Goal: Check status: Check status

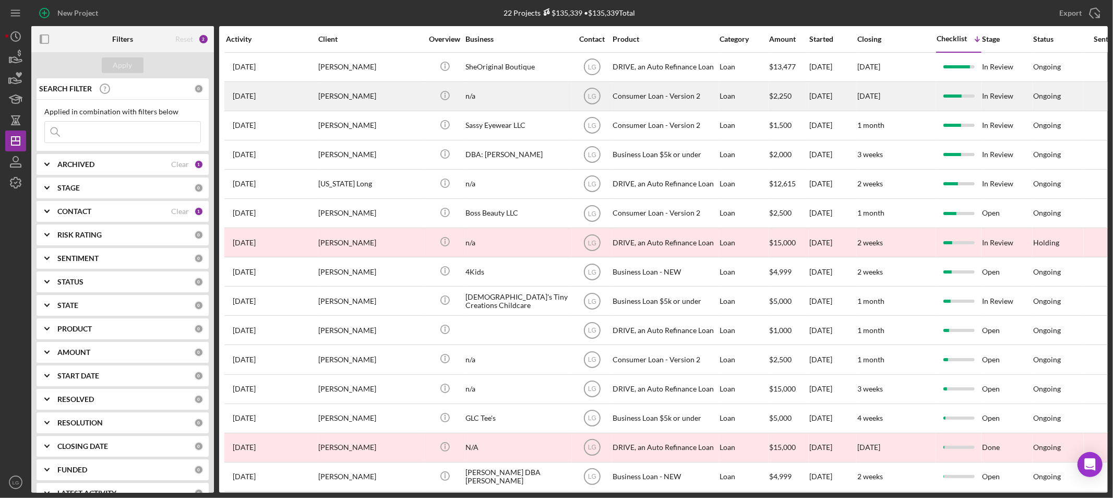
click at [385, 103] on div "[PERSON_NAME]" at bounding box center [370, 96] width 104 height 28
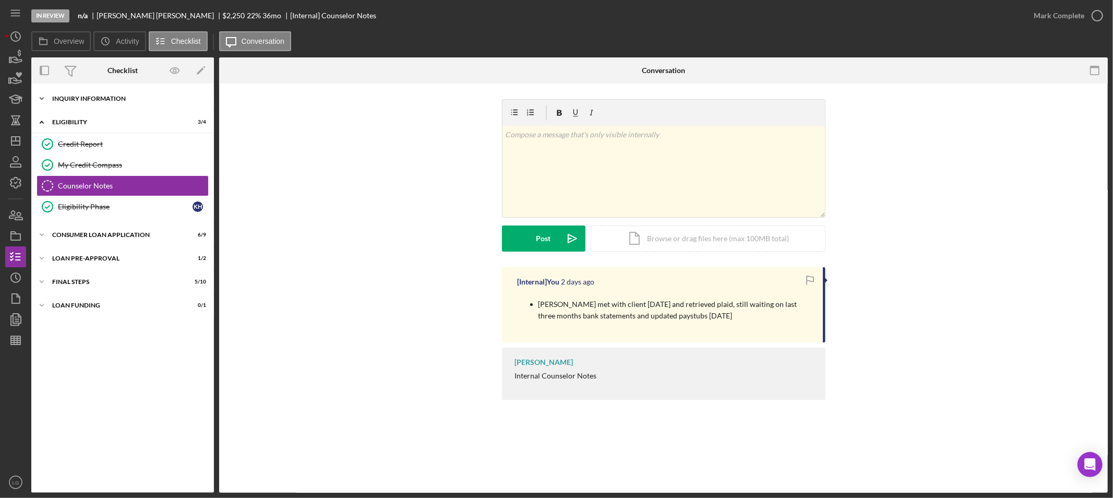
click at [166, 97] on div "Inquiry Information" at bounding box center [126, 99] width 149 height 6
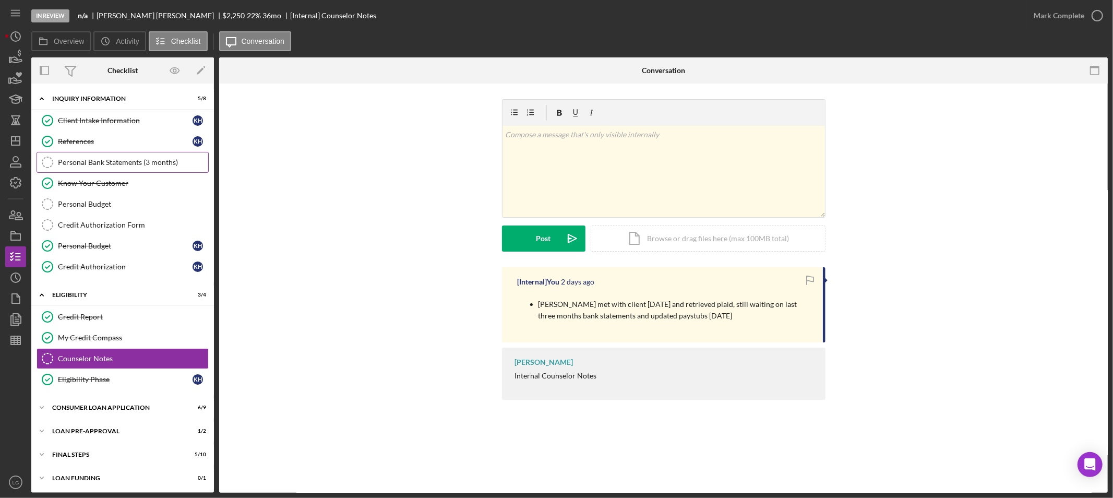
click at [133, 153] on link "Personal Bank Statements (3 months) Personal Bank Statements (3 months)" at bounding box center [123, 162] width 172 height 21
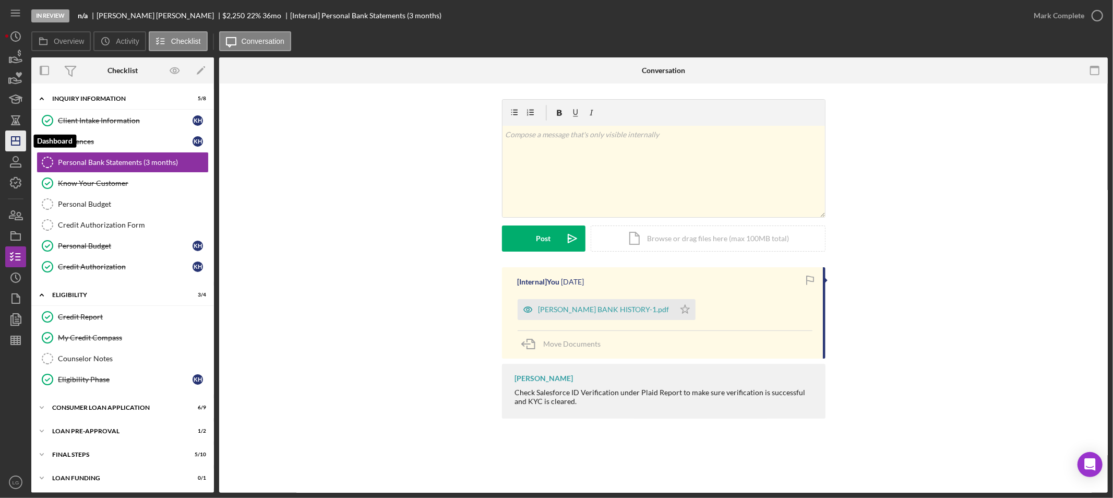
click at [18, 140] on icon "Icon/Dashboard" at bounding box center [16, 141] width 26 height 26
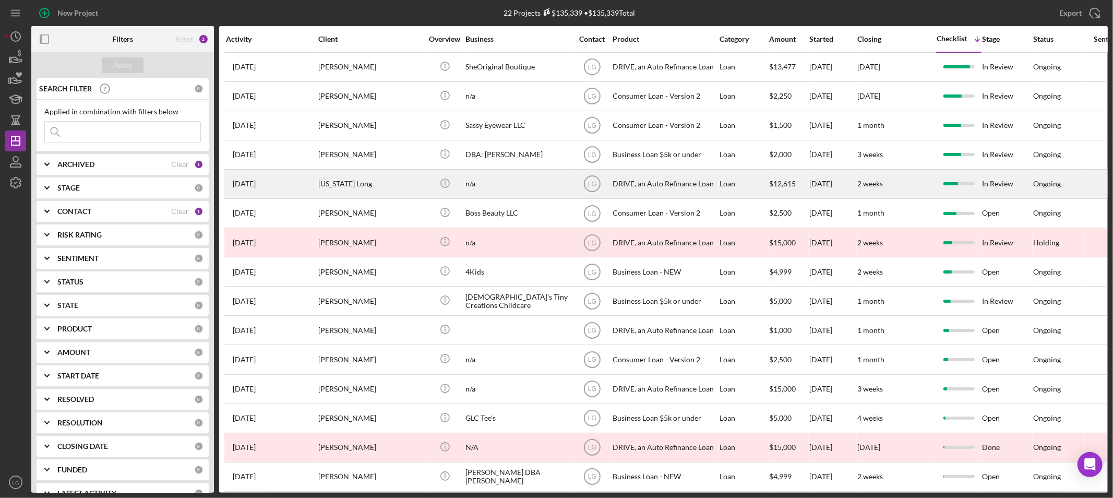
click at [348, 180] on div "[US_STATE] Long" at bounding box center [370, 184] width 104 height 28
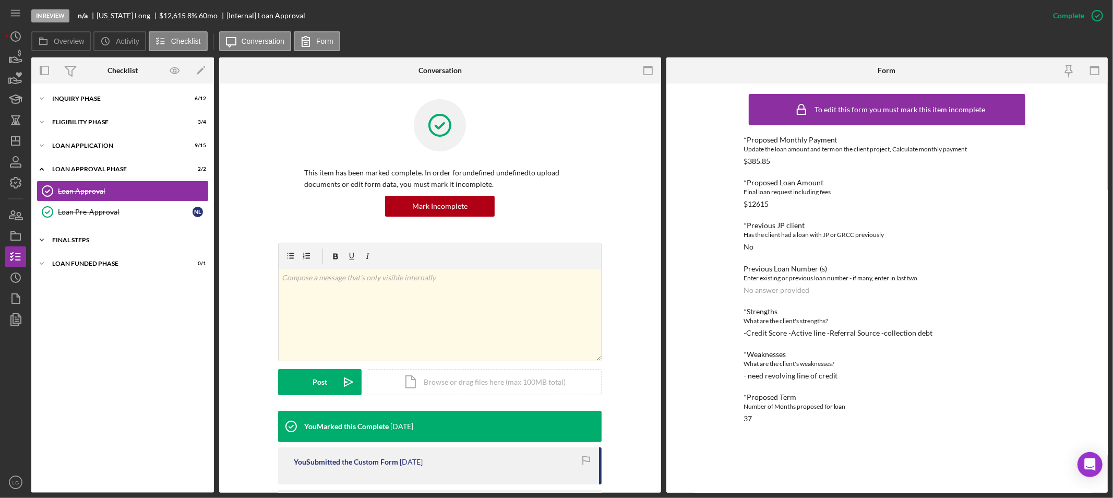
click at [101, 246] on div "Icon/Expander FINAL STEPS 0 / 8" at bounding box center [122, 240] width 183 height 21
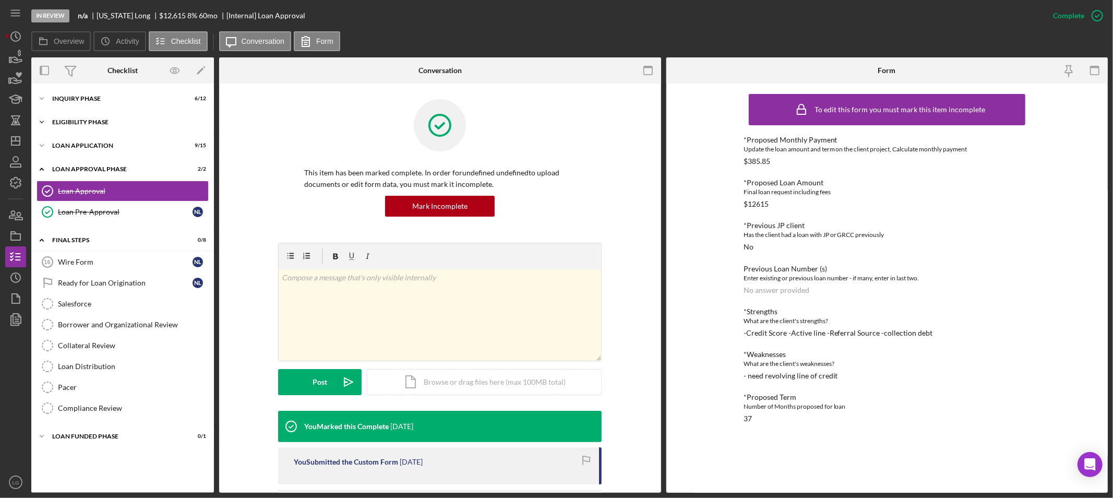
click at [114, 115] on div "Icon/Expander Eligibility Phase 3 / 4" at bounding box center [122, 122] width 183 height 21
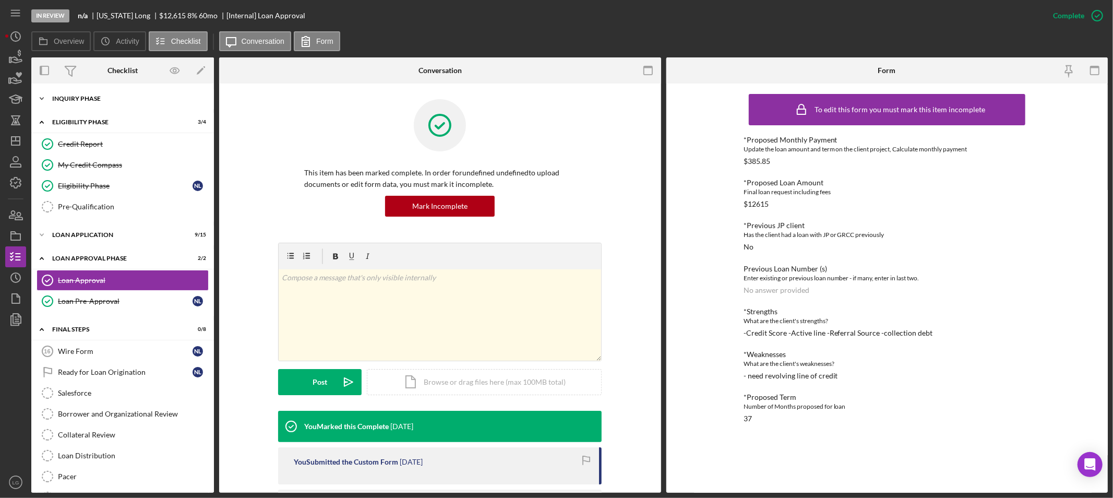
click at [117, 91] on div "Icon/Expander Inquiry Phase 6 / 12" at bounding box center [122, 98] width 183 height 21
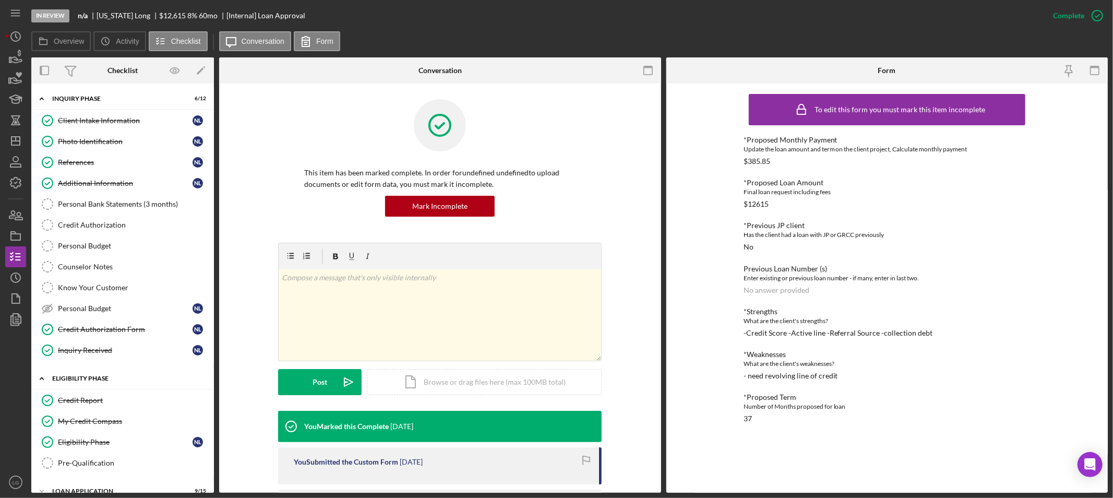
scroll to position [174, 0]
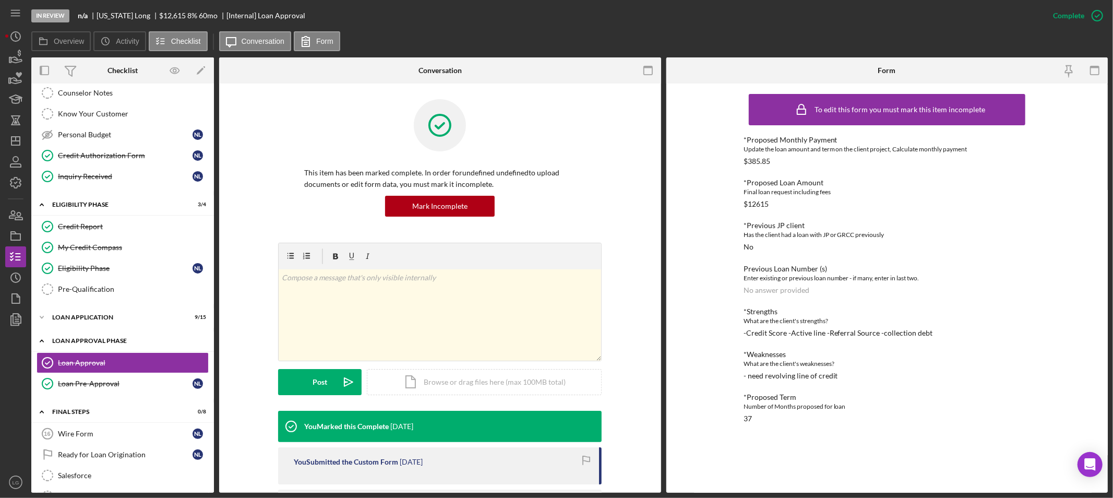
click at [126, 343] on div "Loan Approval Phase" at bounding box center [126, 341] width 149 height 6
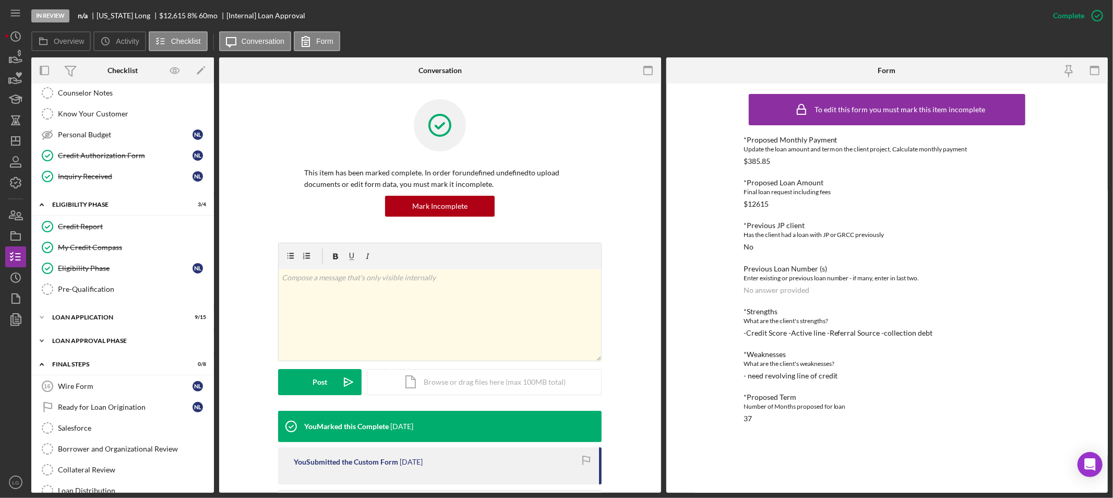
click at [101, 335] on div "Icon/Expander Loan Approval Phase 2 / 2" at bounding box center [122, 340] width 183 height 21
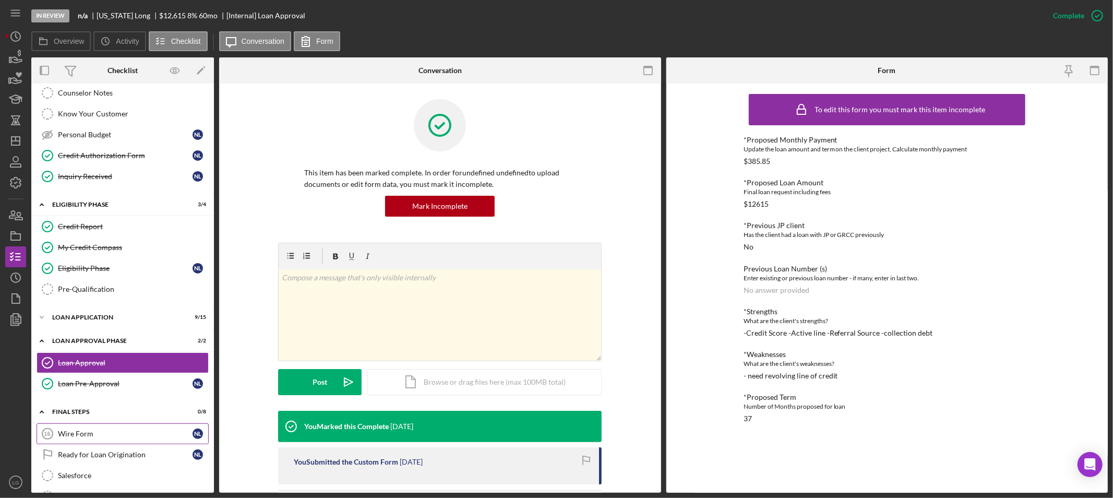
scroll to position [251, 0]
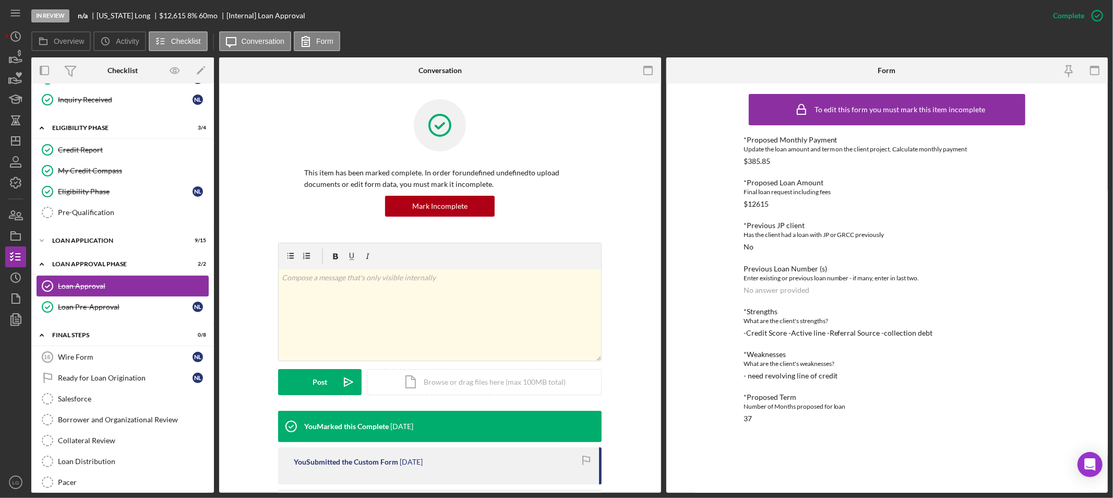
click at [89, 296] on link "Loan Approval Loan Approval" at bounding box center [123, 286] width 172 height 21
click at [135, 242] on div "Loan Application" at bounding box center [126, 241] width 149 height 6
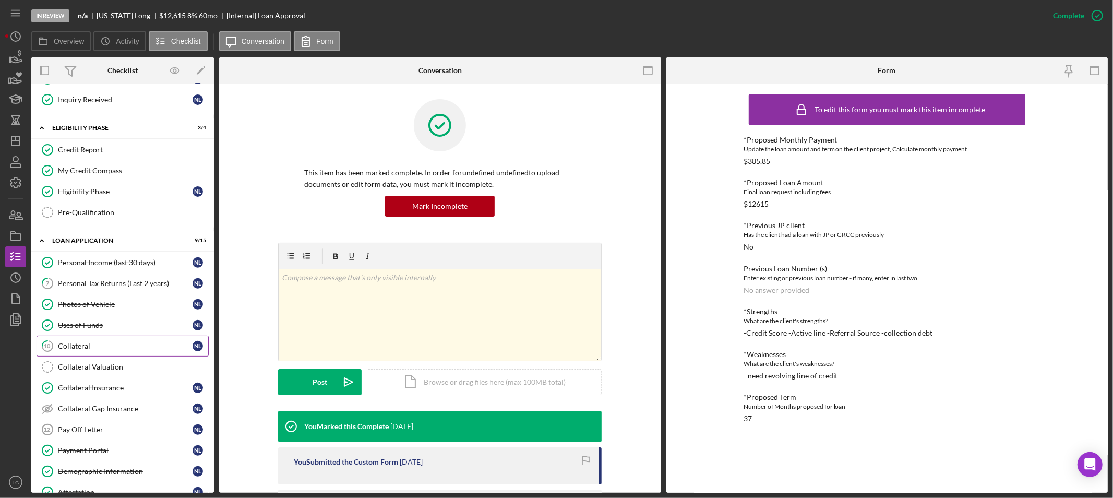
click at [86, 340] on link "10 Collateral N L" at bounding box center [123, 346] width 172 height 21
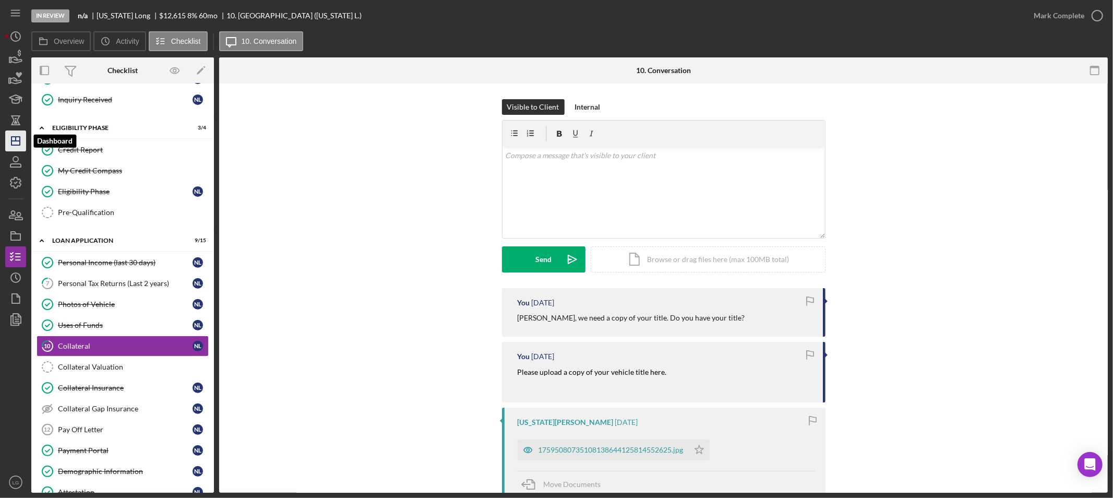
click at [12, 141] on line "button" at bounding box center [15, 141] width 8 height 0
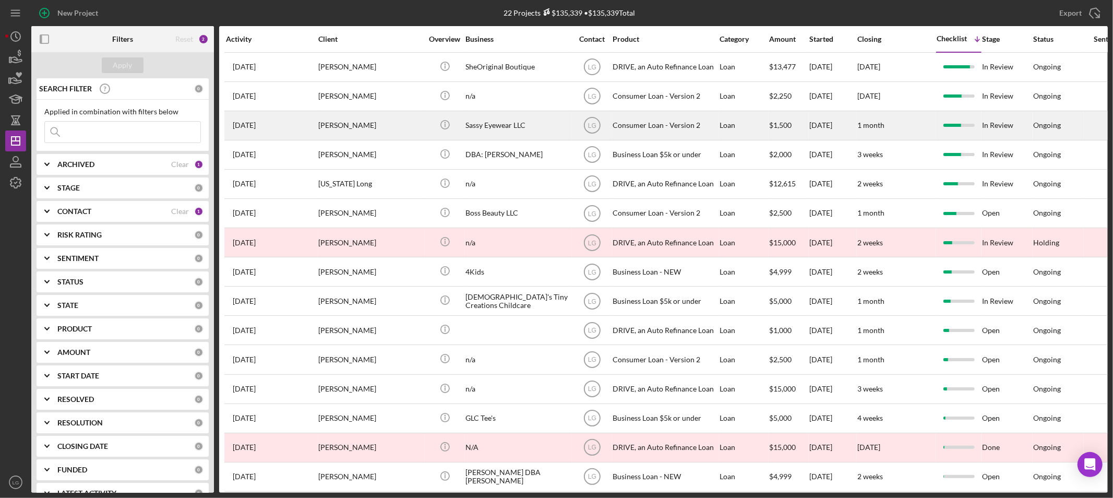
click at [366, 123] on div "[PERSON_NAME]" at bounding box center [370, 126] width 104 height 28
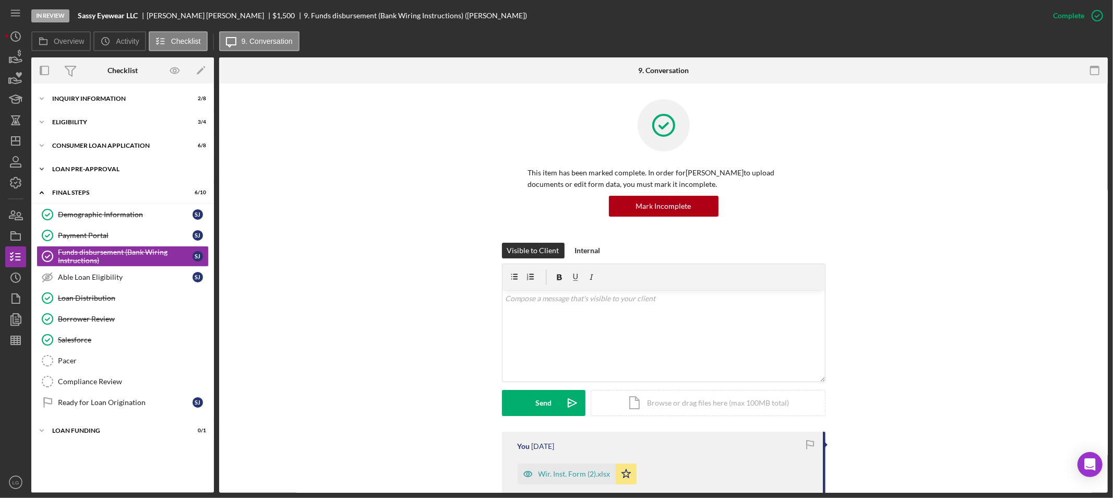
click at [110, 171] on div "Loan Pre-Approval" at bounding box center [126, 169] width 149 height 6
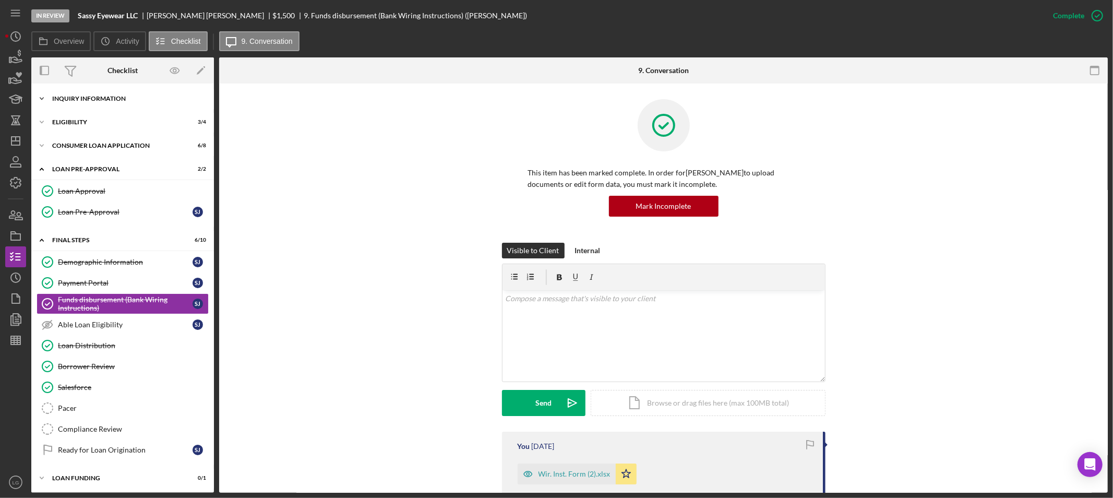
click at [152, 98] on div "Inquiry Information" at bounding box center [126, 99] width 149 height 6
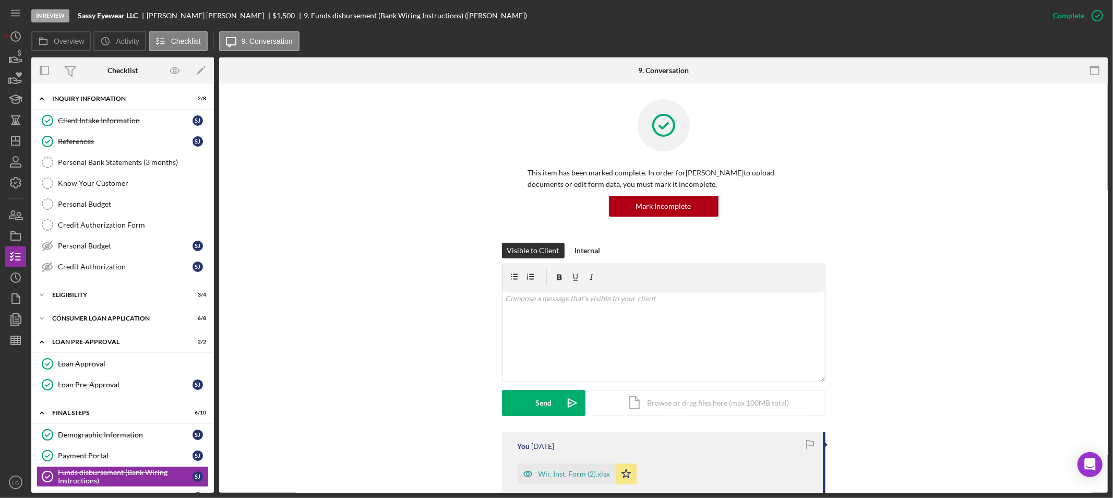
click at [100, 308] on div "Icon/Expander Inquiry Information 2 / 8 Client Intake Information Client Intake…" at bounding box center [122, 375] width 183 height 573
click at [91, 319] on div "Consumer Loan Application" at bounding box center [126, 318] width 149 height 6
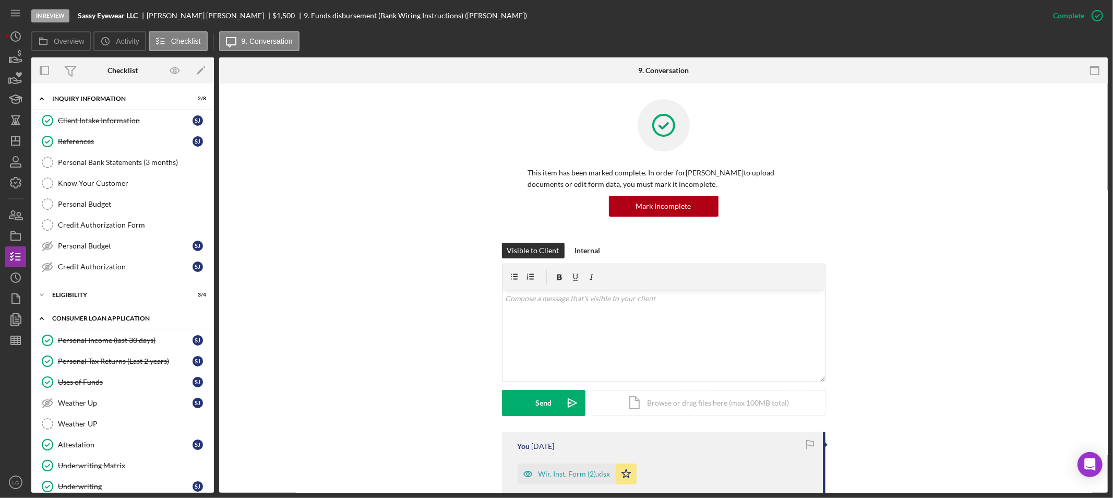
scroll to position [290, 0]
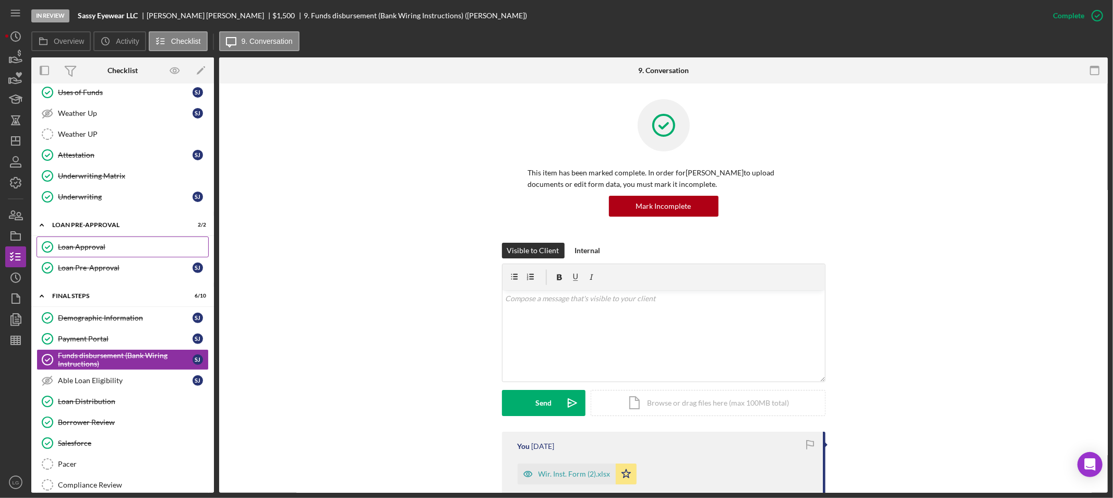
click at [113, 245] on div "Loan Approval" at bounding box center [133, 247] width 150 height 8
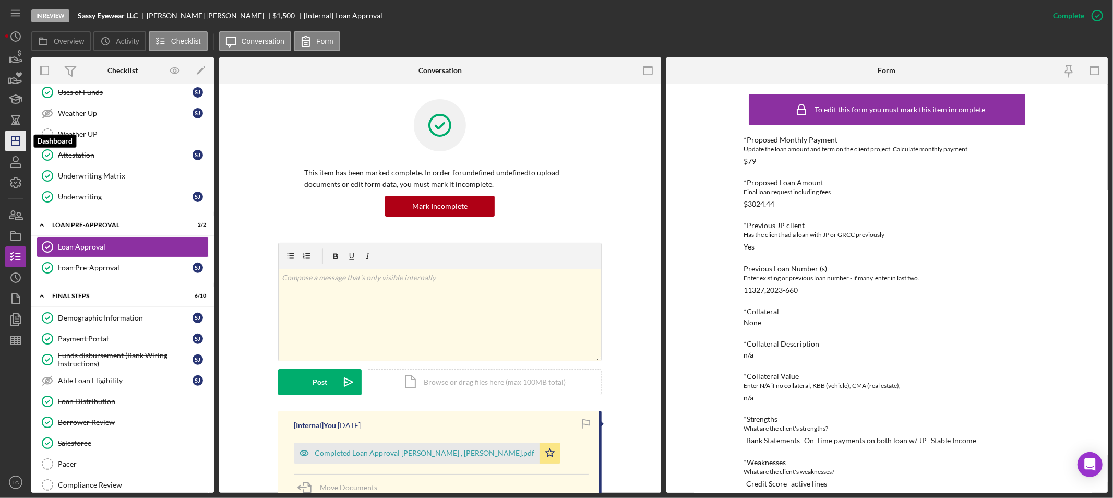
click at [17, 132] on icon "Icon/Dashboard" at bounding box center [16, 141] width 26 height 26
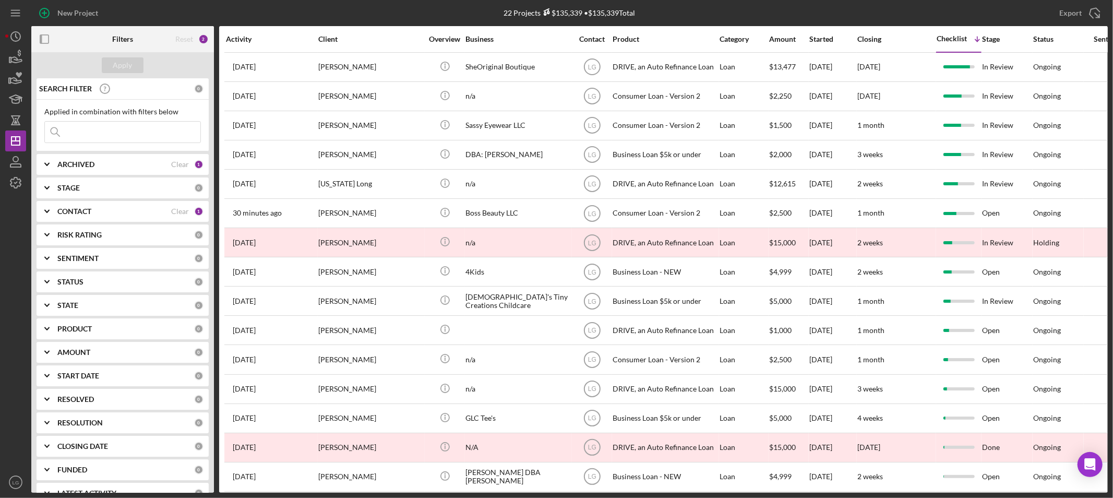
click at [144, 137] on input at bounding box center [123, 132] width 156 height 21
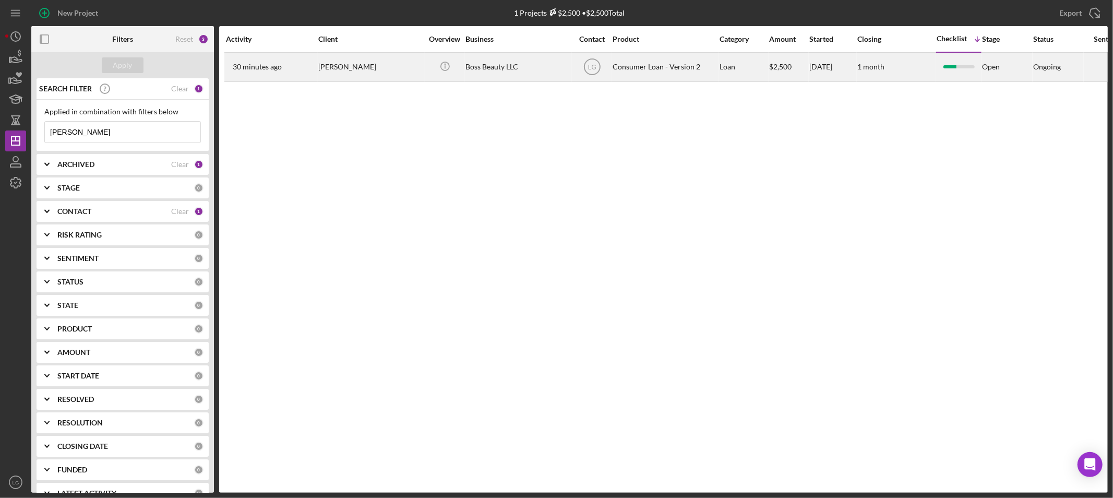
type input "[PERSON_NAME]"
click at [278, 61] on div "30 minutes ago [PERSON_NAME]" at bounding box center [271, 67] width 91 height 28
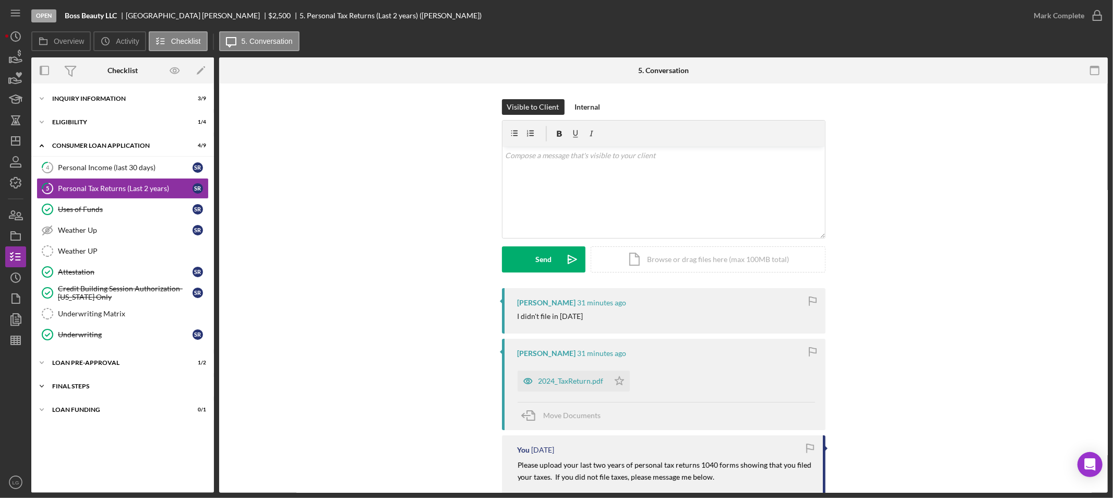
click at [180, 393] on div "Icon/Expander FINAL STEPS 6 / 10" at bounding box center [122, 386] width 183 height 21
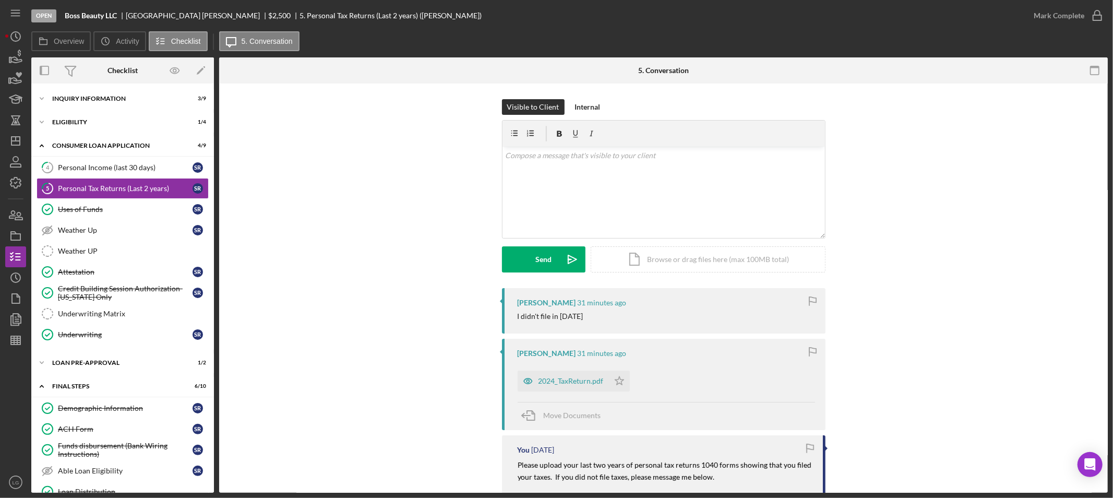
scroll to position [149, 0]
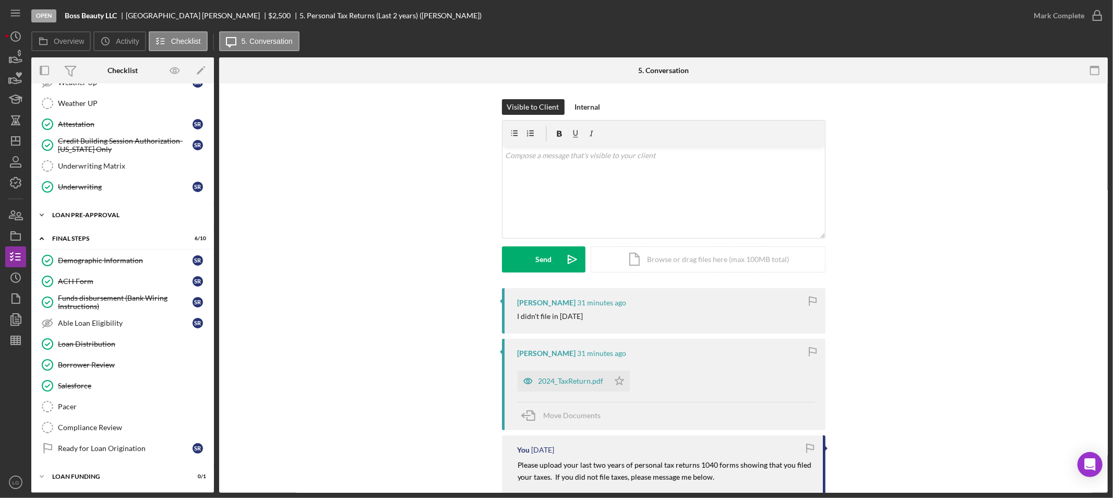
click at [94, 206] on div "Icon/Expander Loan Pre-Approval 1 / 2" at bounding box center [122, 215] width 183 height 21
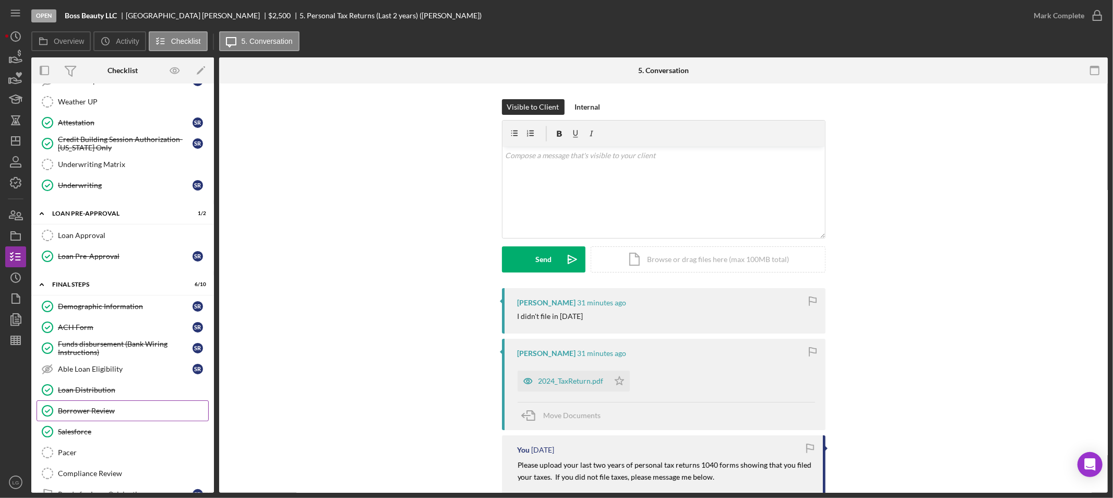
click at [113, 414] on div "Borrower Review" at bounding box center [133, 411] width 150 height 8
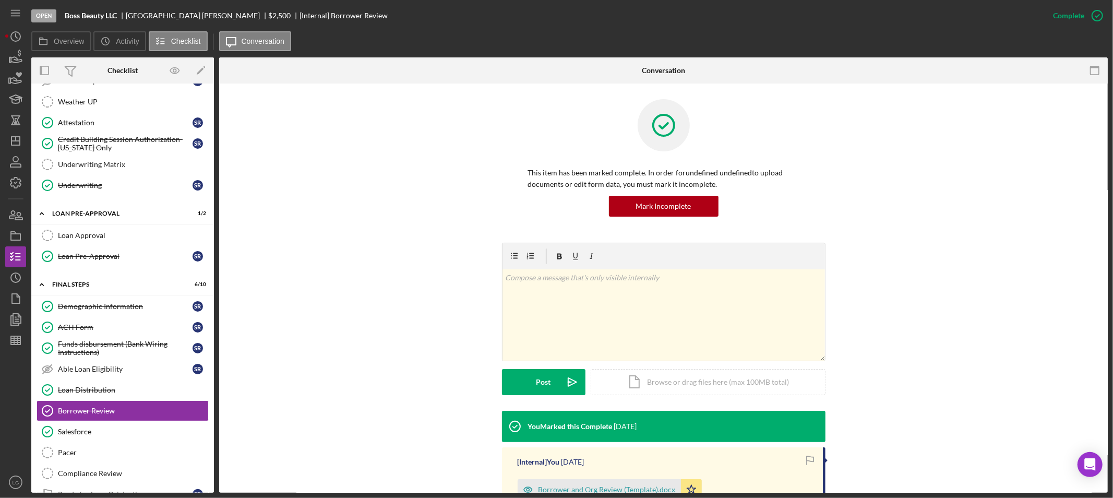
scroll to position [144, 0]
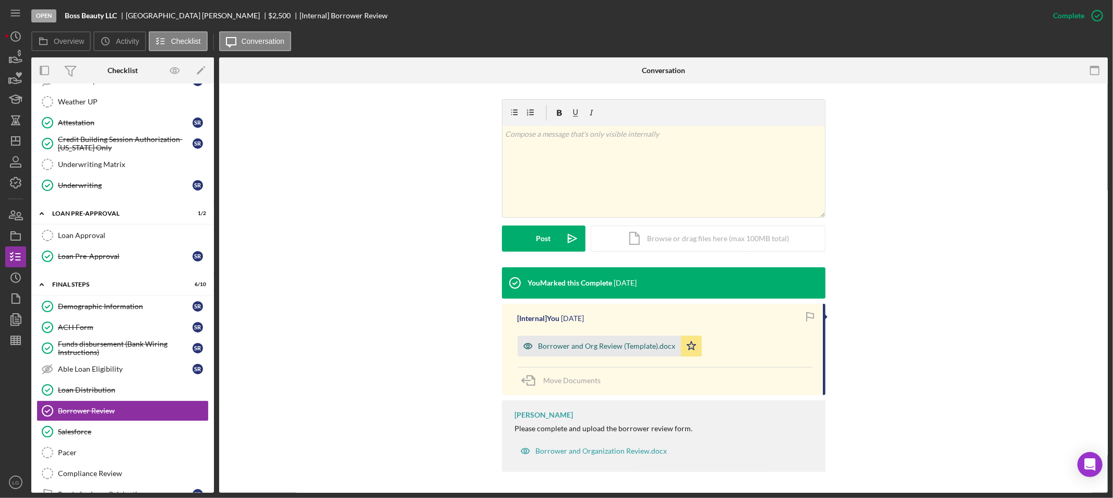
click at [619, 343] on div "Borrower and Org Review (Template).docx" at bounding box center [607, 346] width 137 height 8
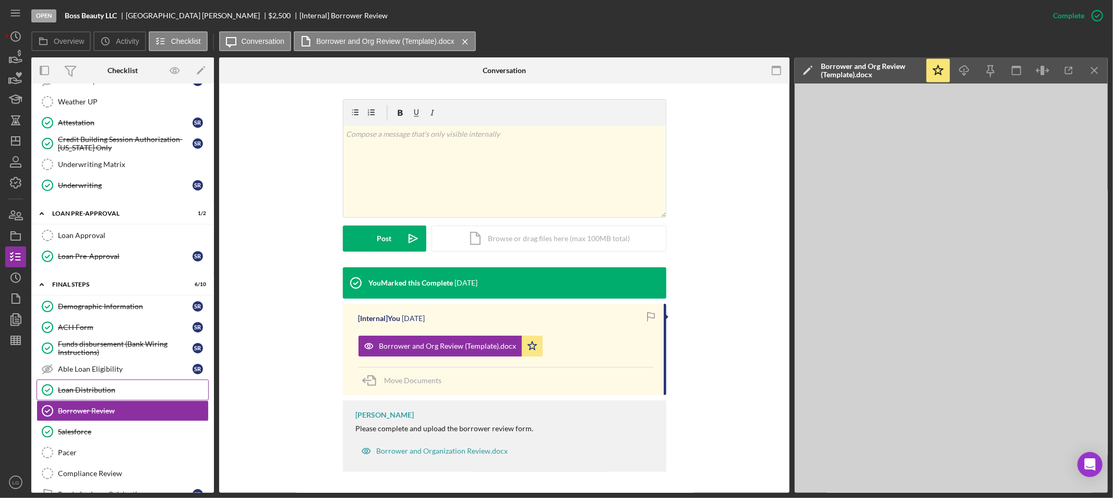
click at [106, 381] on link "Loan Distribution Loan Distribution" at bounding box center [123, 389] width 172 height 21
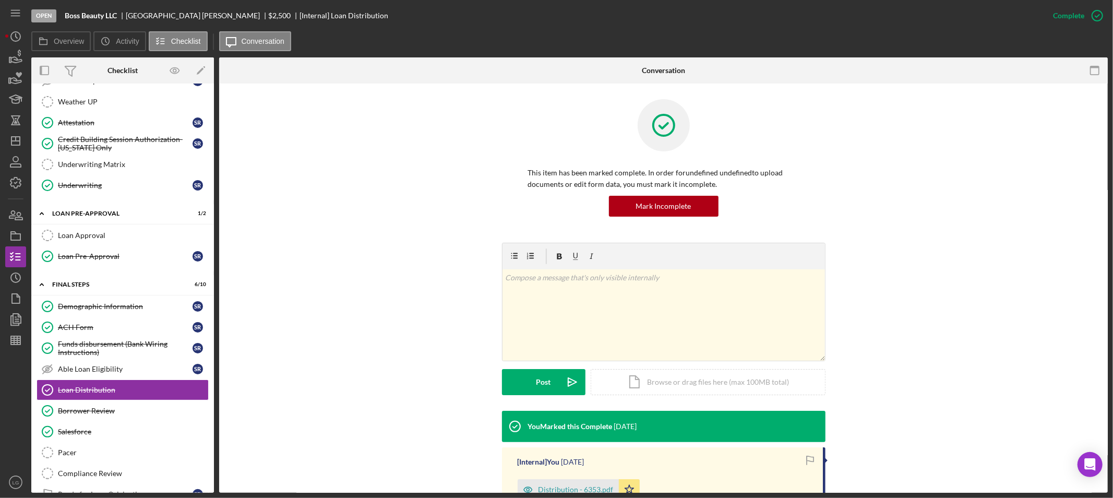
scroll to position [144, 0]
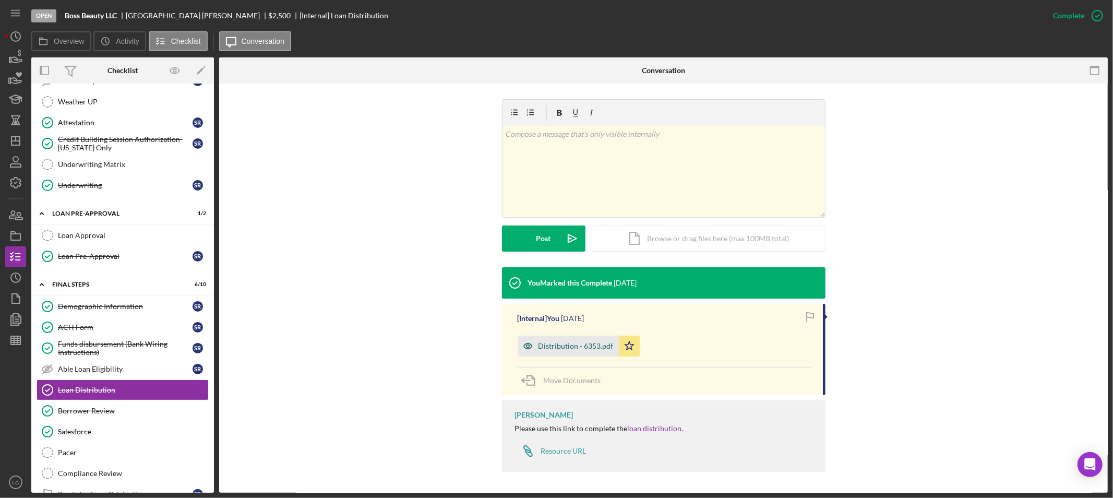
click at [576, 343] on div "Distribution - 6353.pdf" at bounding box center [568, 346] width 101 height 21
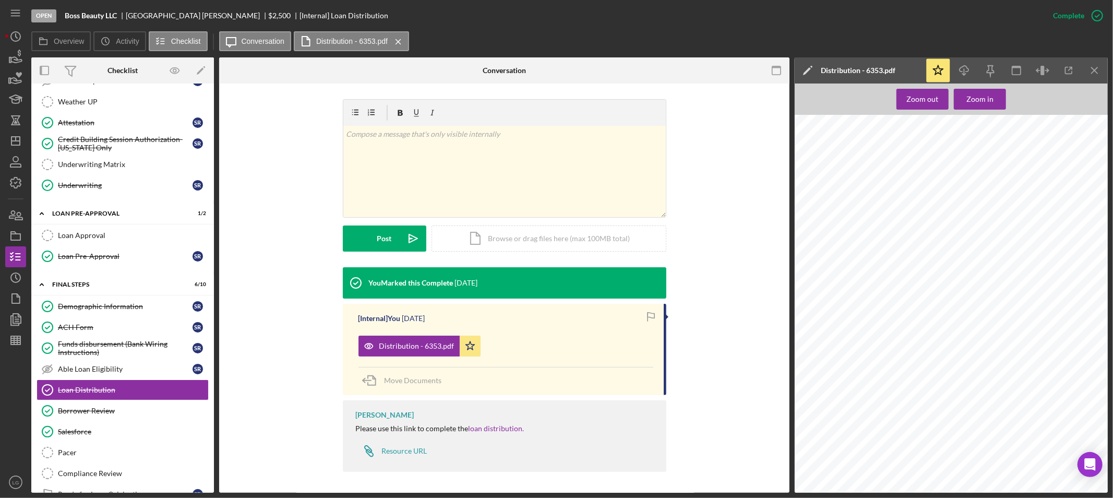
scroll to position [232, 0]
click at [89, 337] on link "ACH Form ACH Form S R" at bounding box center [123, 327] width 172 height 21
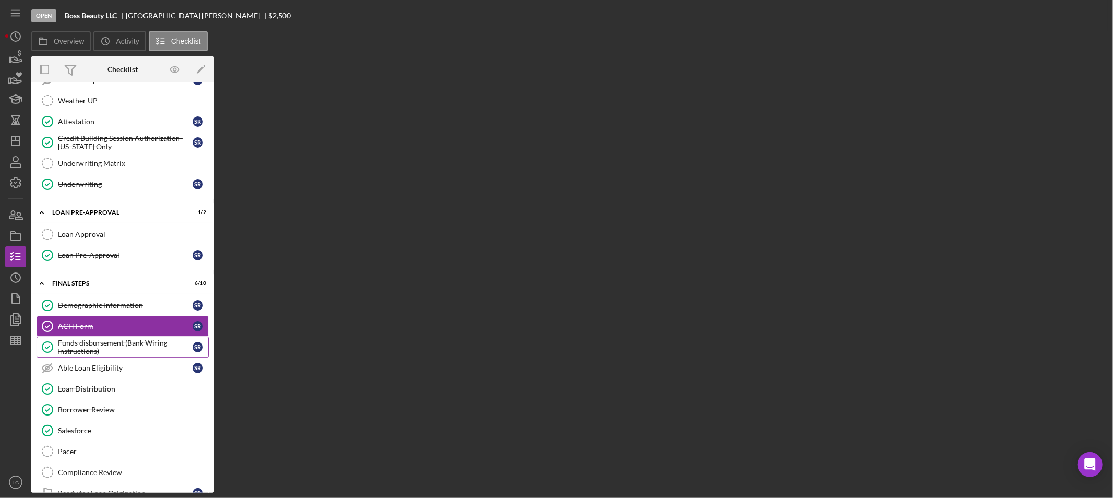
click at [89, 343] on div "Funds disbursement (Bank Wiring Instructions)" at bounding box center [125, 347] width 135 height 17
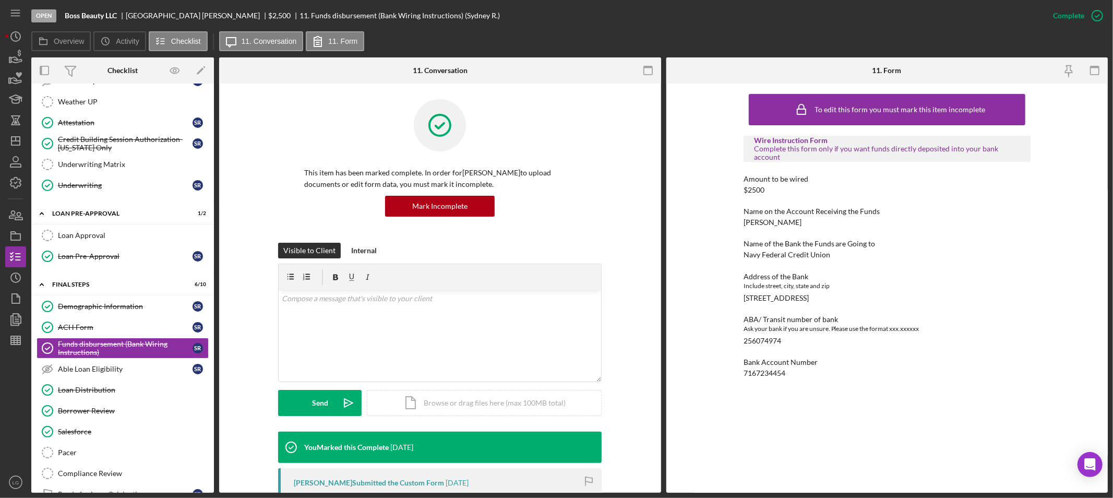
scroll to position [232, 0]
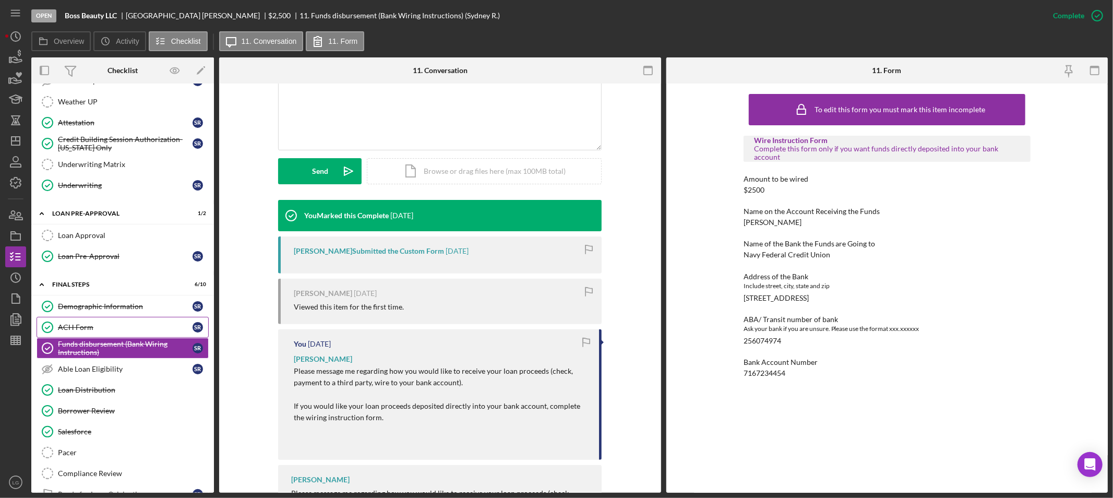
click at [154, 326] on div "ACH Form" at bounding box center [125, 327] width 135 height 8
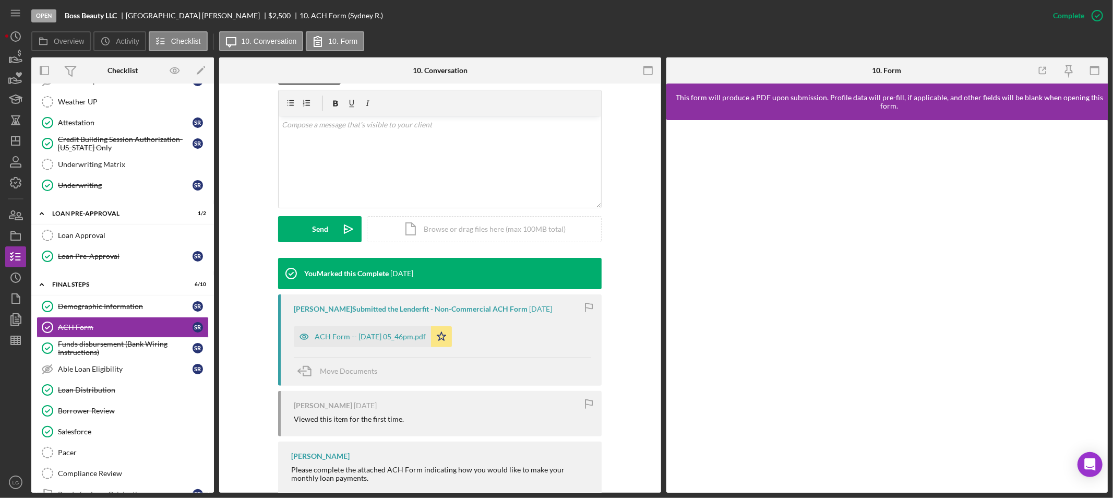
scroll to position [232, 0]
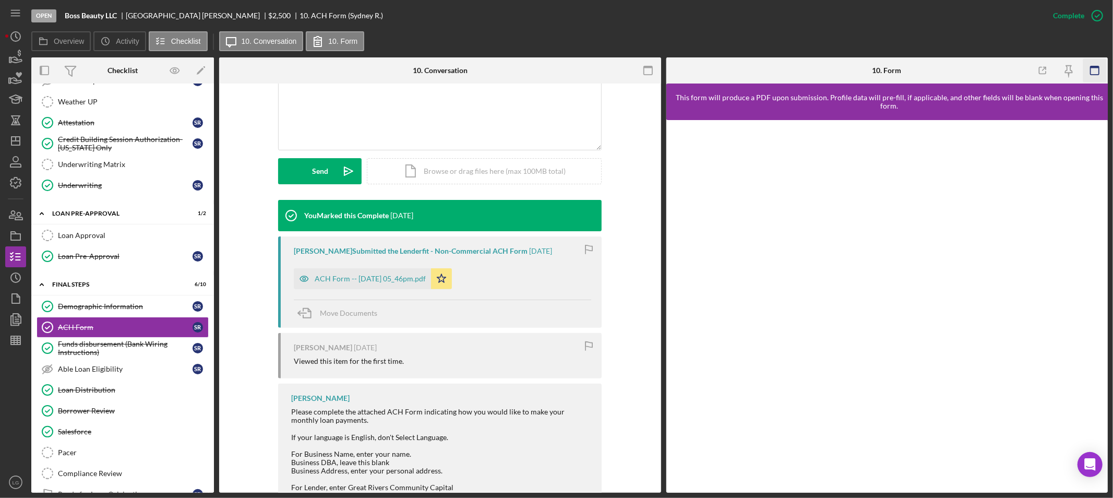
click at [1093, 64] on icon "button" at bounding box center [1095, 70] width 23 height 23
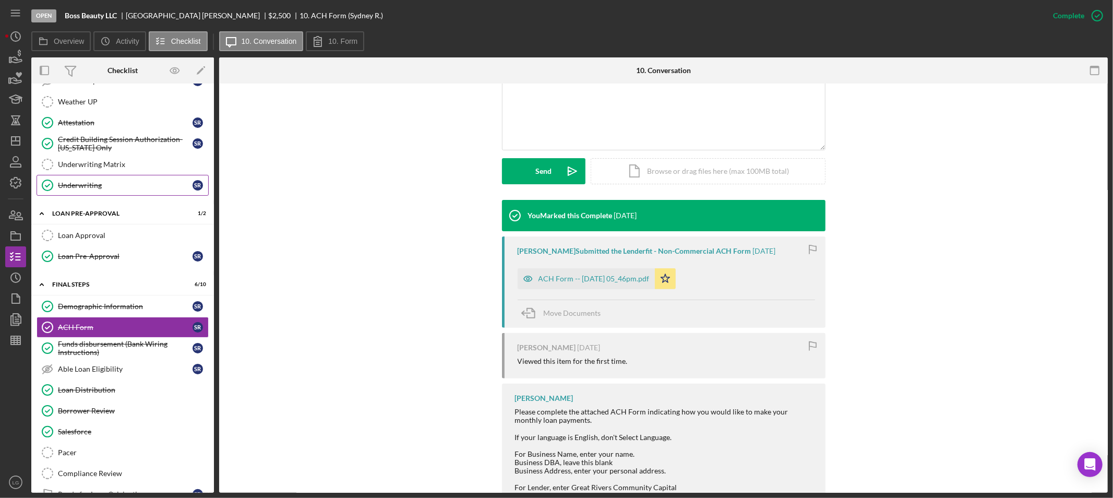
scroll to position [0, 0]
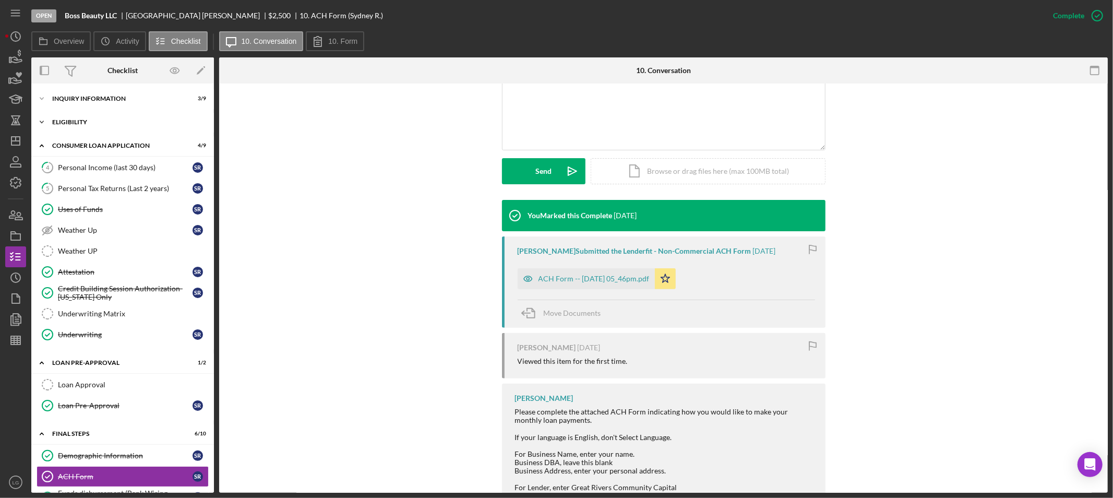
click at [160, 129] on div "Icon/Expander Eligibility 1 / 4" at bounding box center [122, 122] width 183 height 21
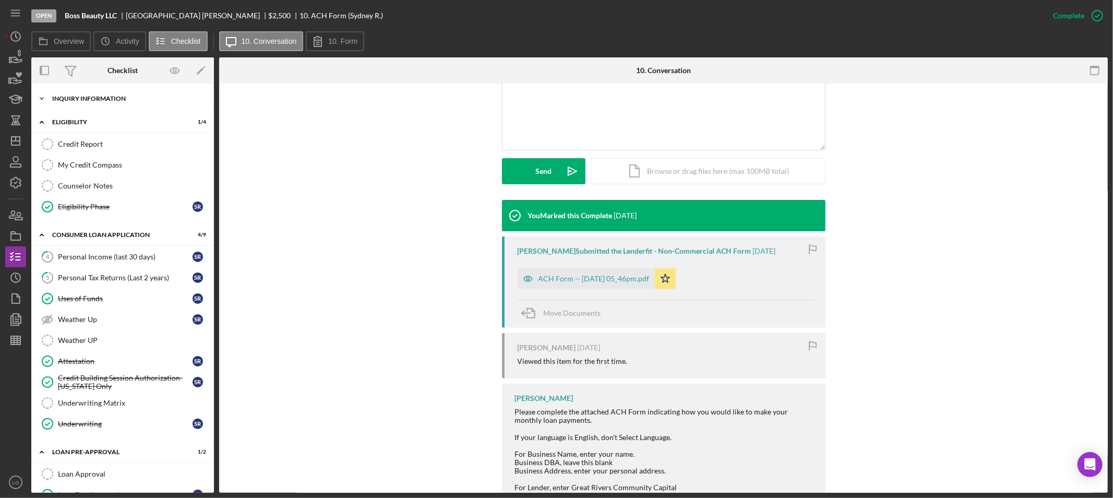
click at [111, 98] on div "Inquiry Information" at bounding box center [126, 99] width 149 height 6
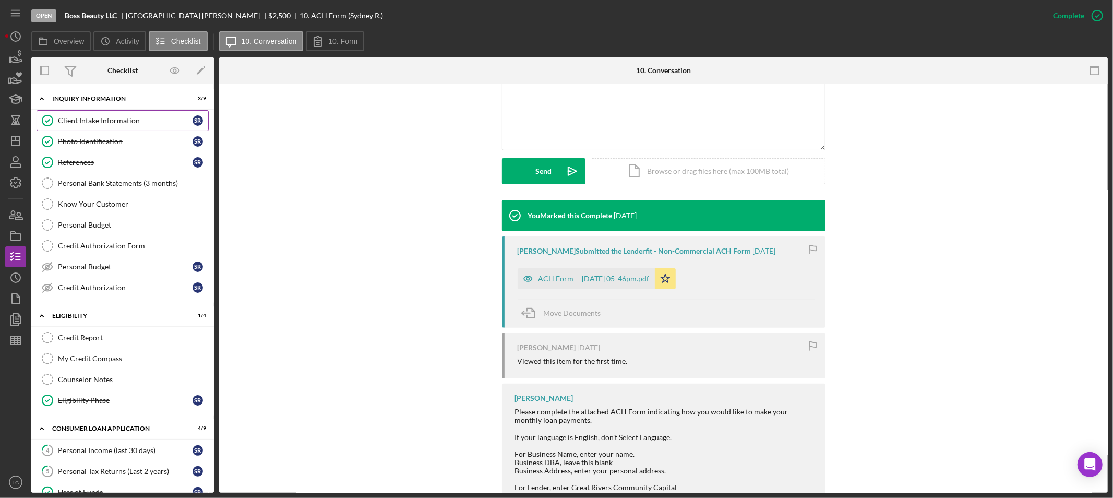
click at [112, 117] on div "Client Intake Information" at bounding box center [125, 120] width 135 height 8
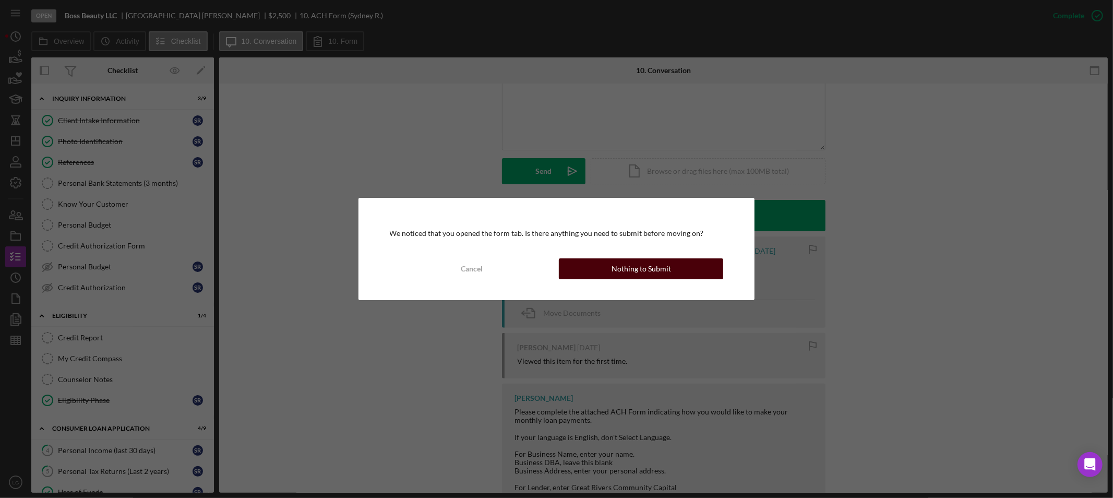
click at [625, 264] on div "Nothing to Submit" at bounding box center [642, 268] width 60 height 21
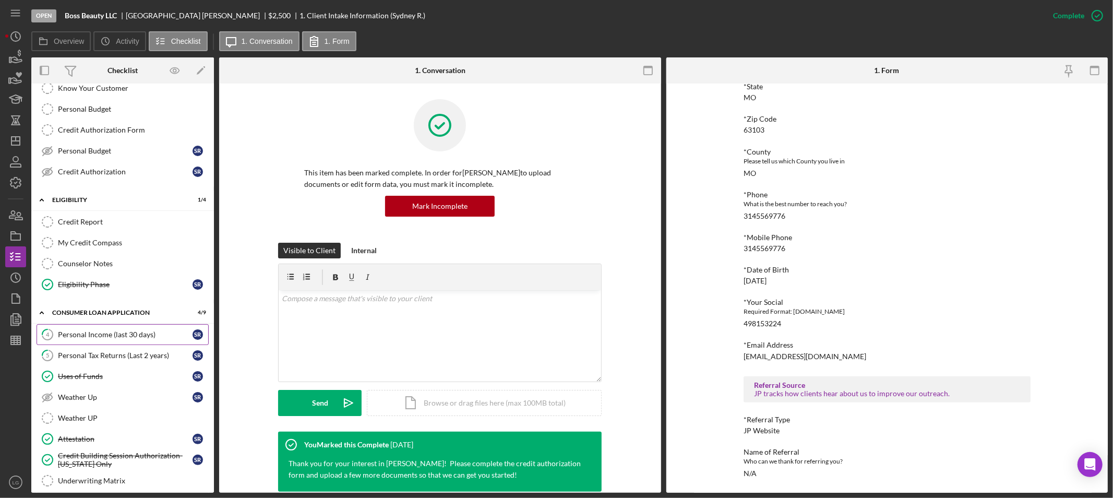
scroll to position [232, 0]
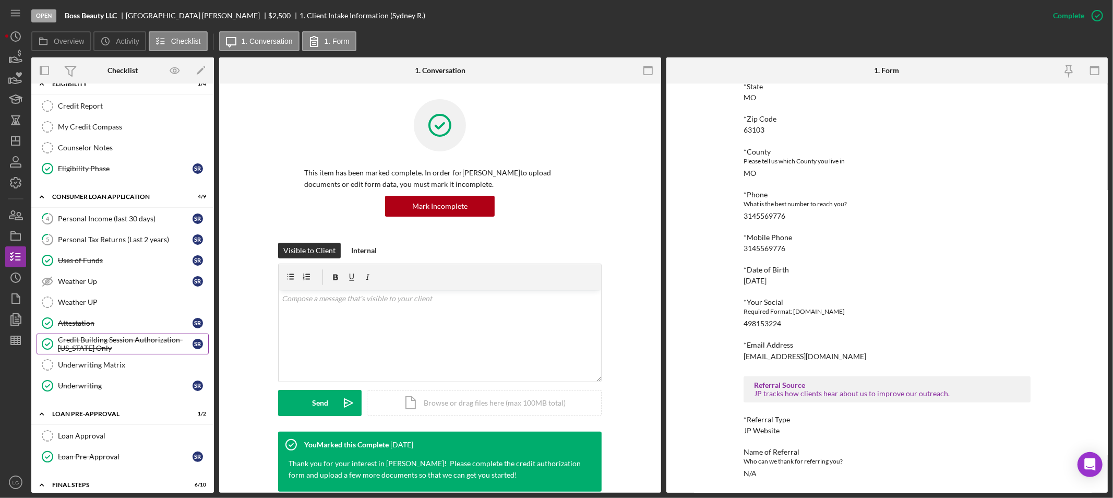
click at [133, 347] on div "Credit Building Session Authorization- [US_STATE] Only" at bounding box center [125, 344] width 135 height 17
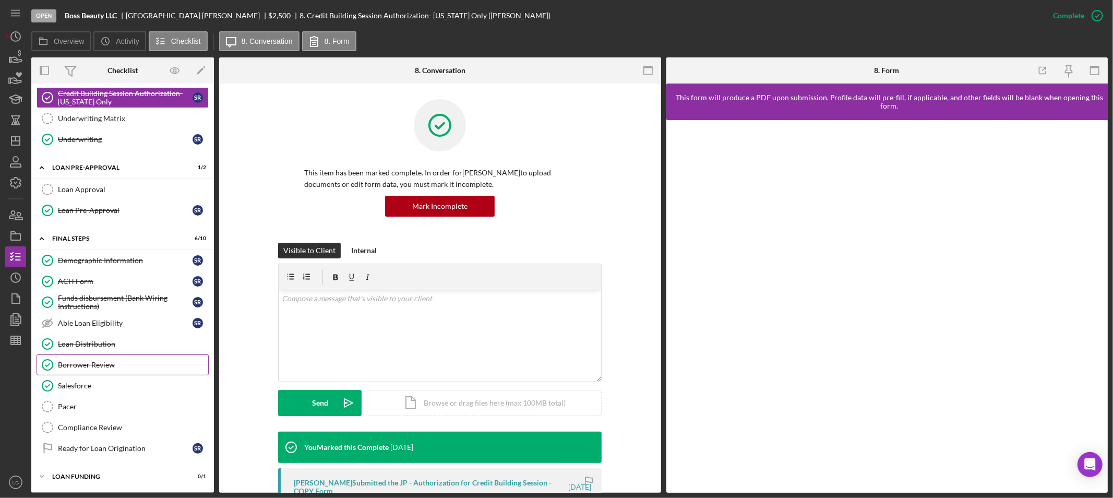
scroll to position [424, 0]
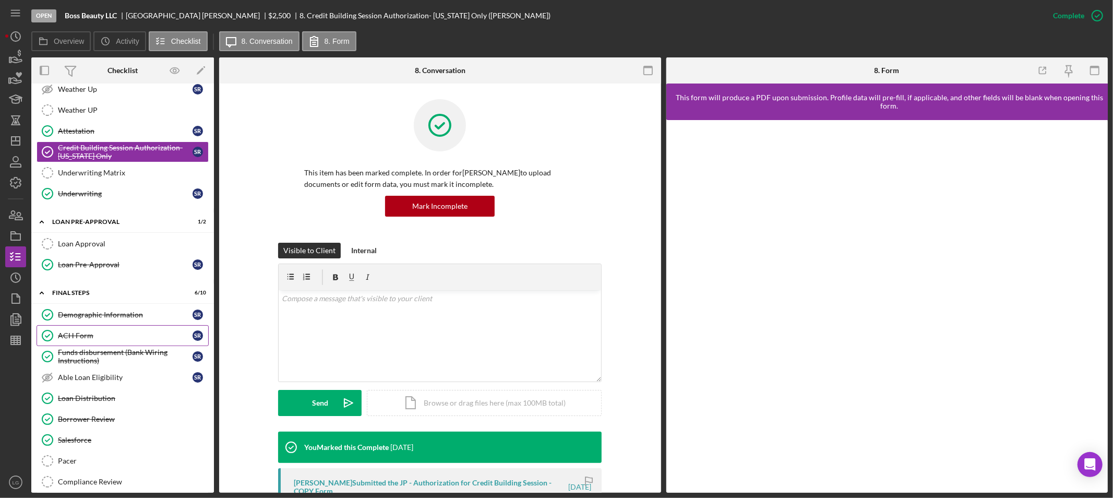
click at [82, 346] on link "ACH Form ACH Form S R" at bounding box center [123, 335] width 172 height 21
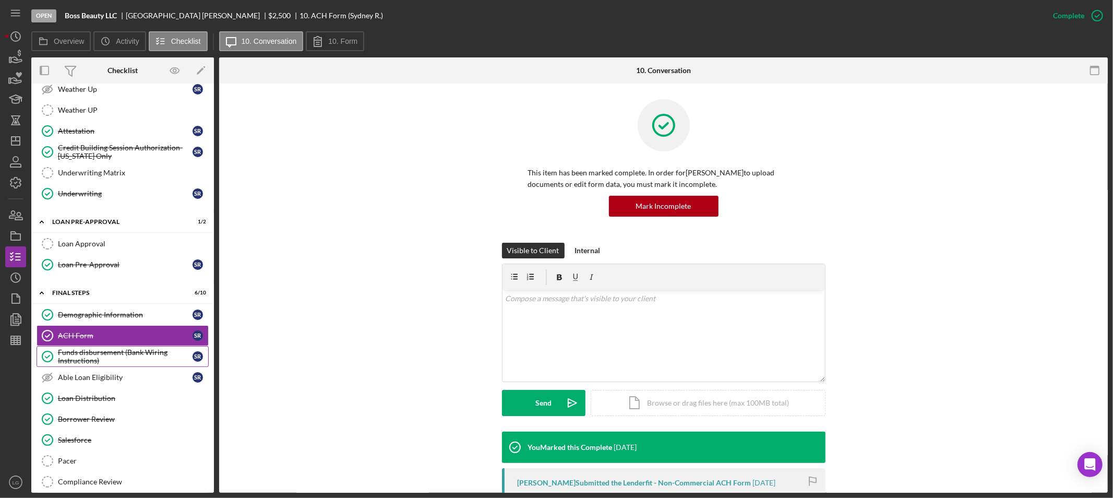
click at [82, 350] on link "Funds disbursement (Bank Wiring Instructions) Funds disbursement (Bank Wiring I…" at bounding box center [123, 356] width 172 height 21
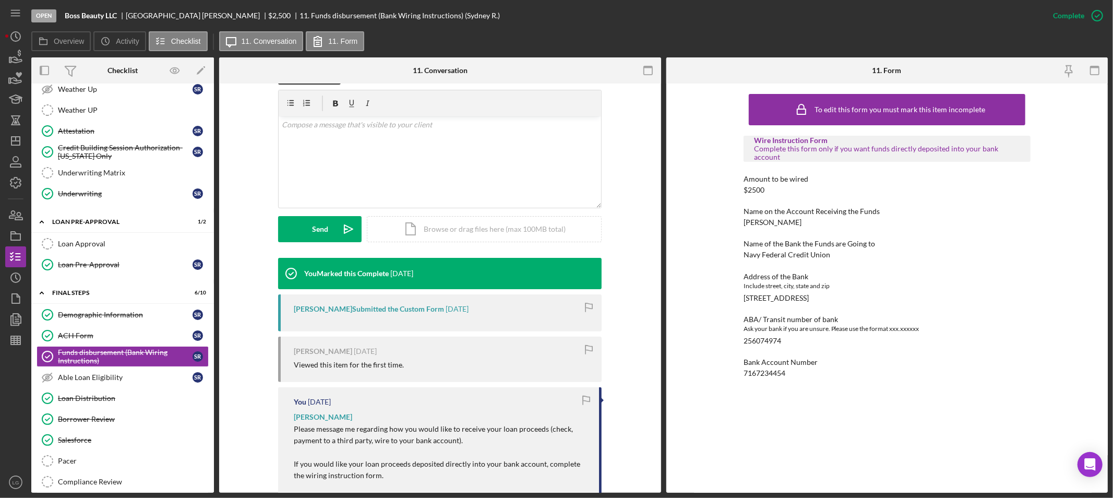
scroll to position [321, 0]
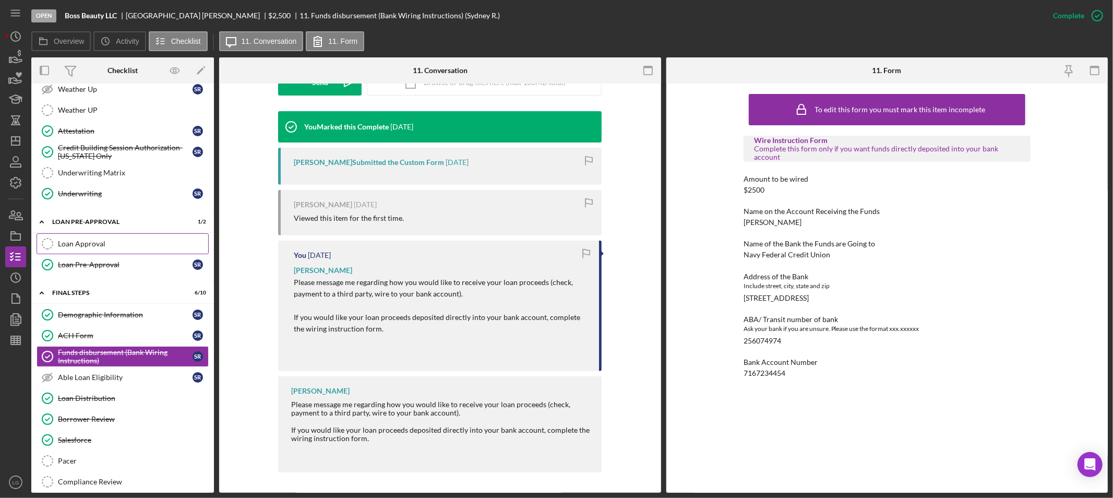
click at [74, 243] on div "Loan Approval" at bounding box center [133, 244] width 150 height 8
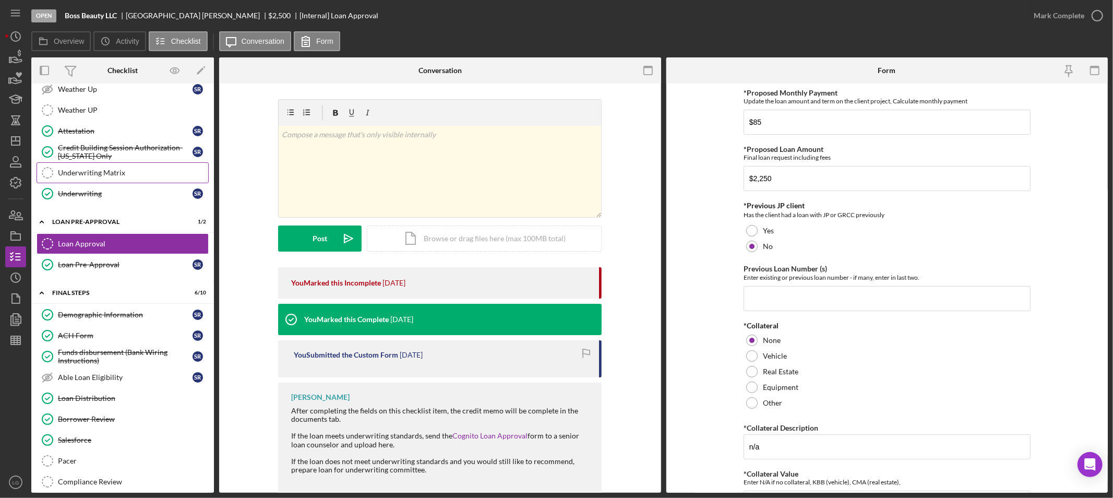
click at [127, 171] on div "Underwriting Matrix" at bounding box center [133, 173] width 150 height 8
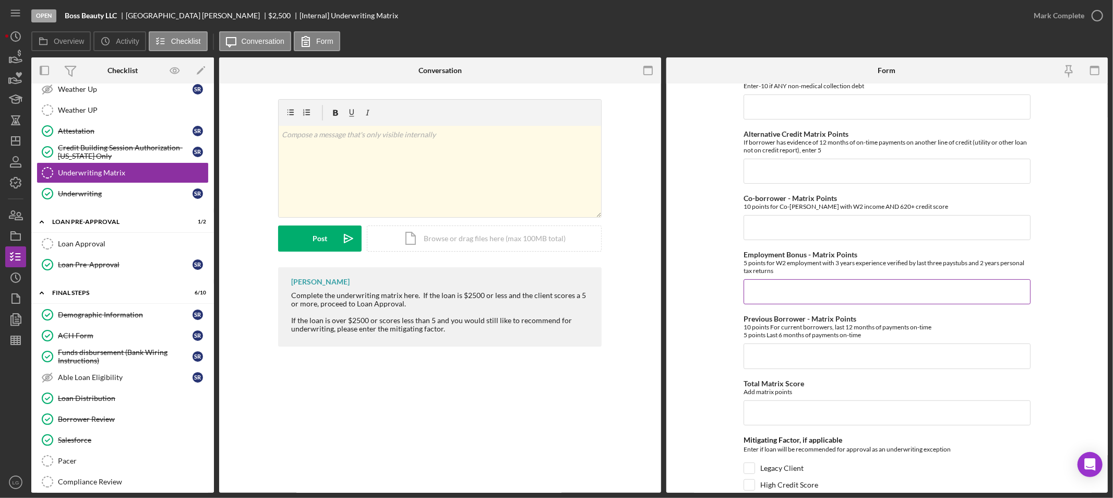
scroll to position [375, 0]
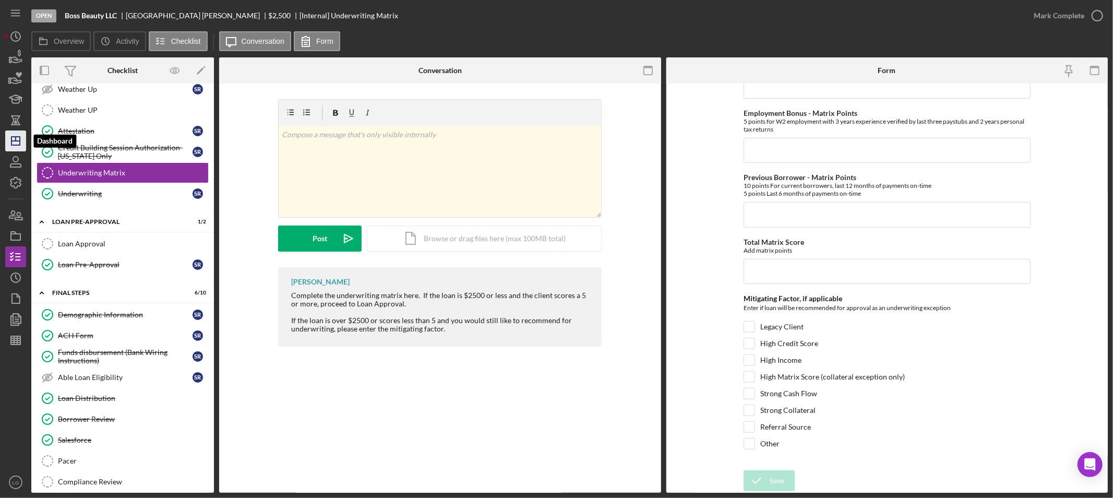
click at [13, 141] on icon "Icon/Dashboard" at bounding box center [16, 141] width 26 height 26
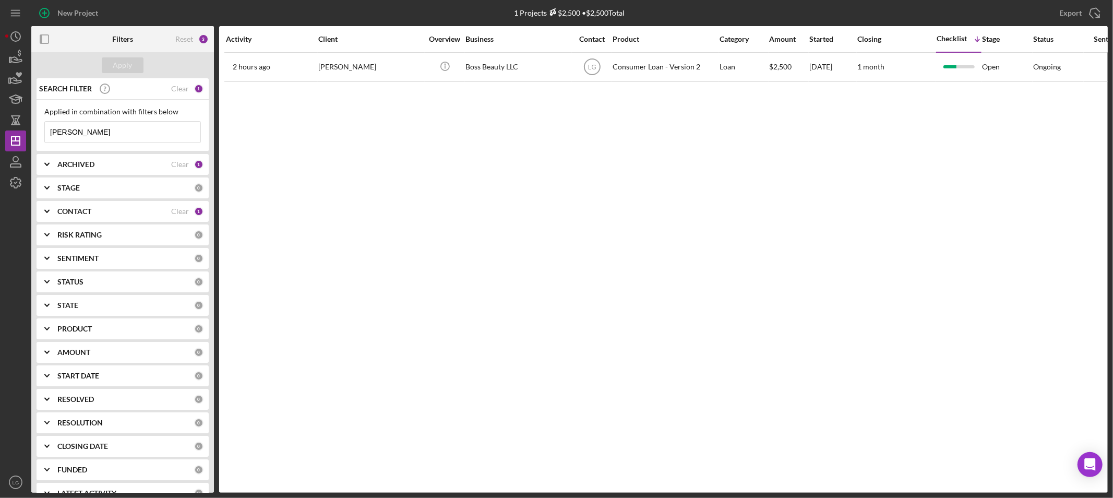
click at [123, 122] on input "[PERSON_NAME]" at bounding box center [123, 132] width 156 height 21
click at [173, 86] on div "Clear" at bounding box center [180, 89] width 18 height 8
click at [124, 136] on input at bounding box center [123, 132] width 156 height 21
click at [130, 65] on div "Apply" at bounding box center [122, 65] width 19 height 16
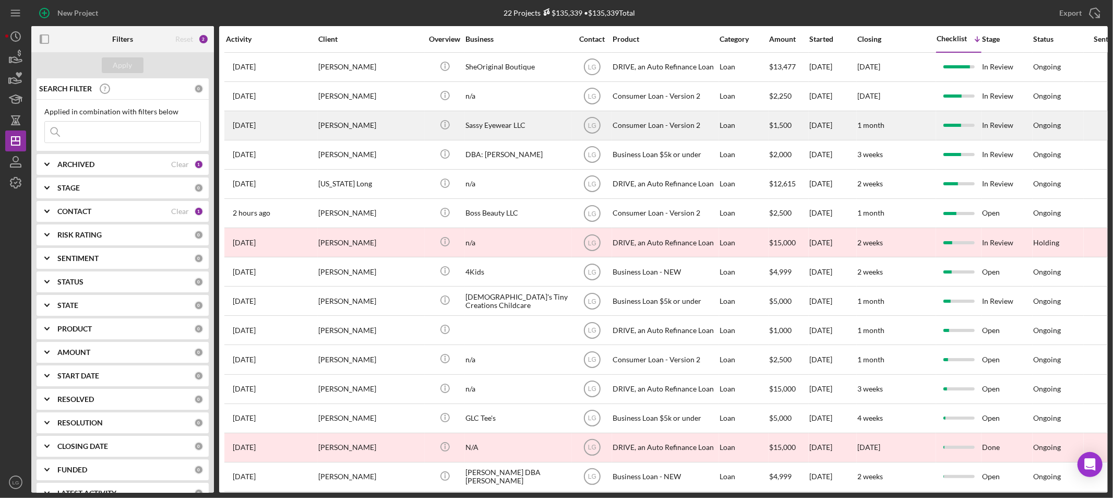
click at [392, 132] on div "[PERSON_NAME]" at bounding box center [370, 126] width 104 height 28
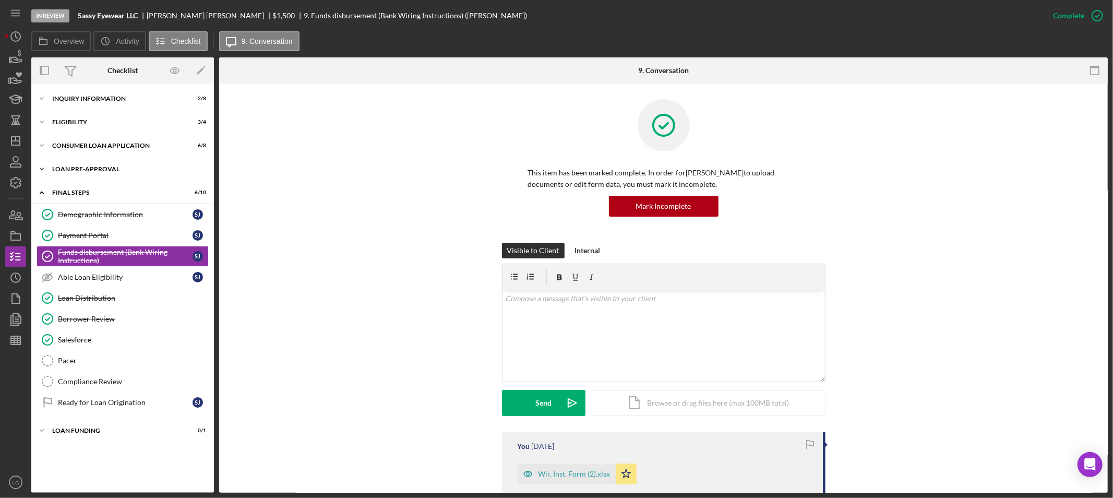
click at [111, 164] on div "Icon/Expander Loan Pre-Approval 2 / 2" at bounding box center [122, 169] width 183 height 21
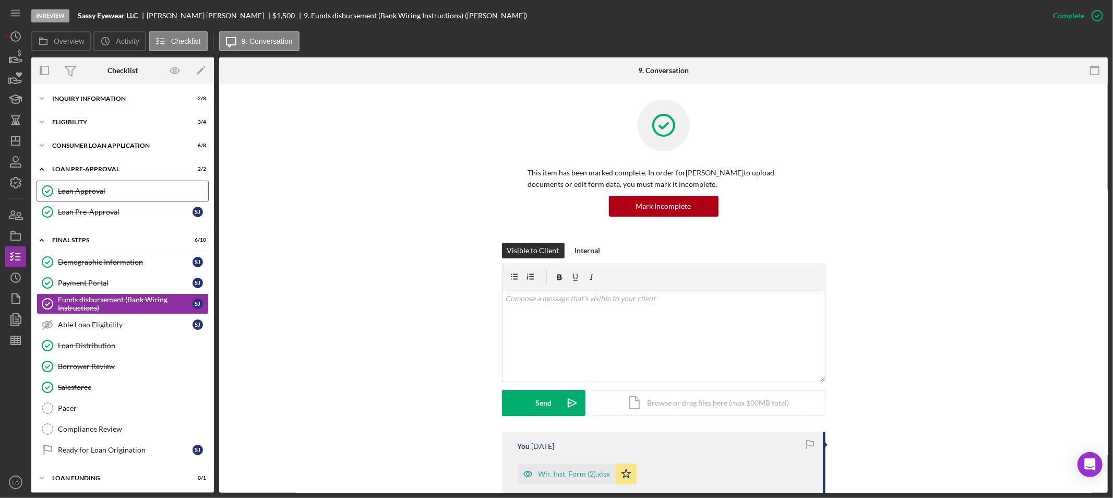
click at [113, 189] on div "Loan Approval" at bounding box center [133, 191] width 150 height 8
